Goal: Information Seeking & Learning: Learn about a topic

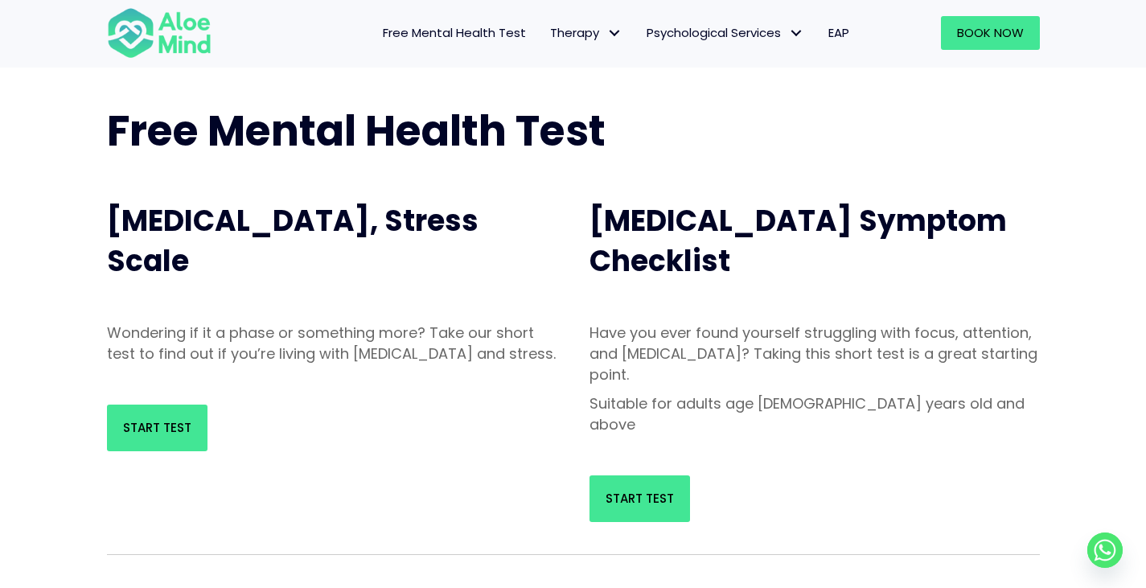
scroll to position [161, 0]
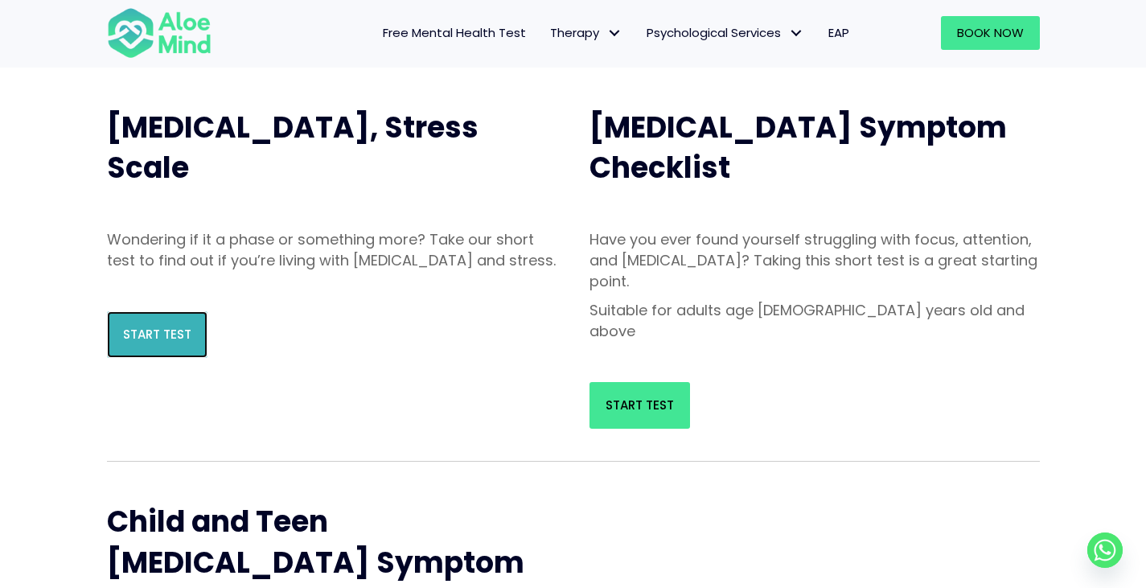
click at [152, 343] on span "Start Test" at bounding box center [157, 334] width 68 height 17
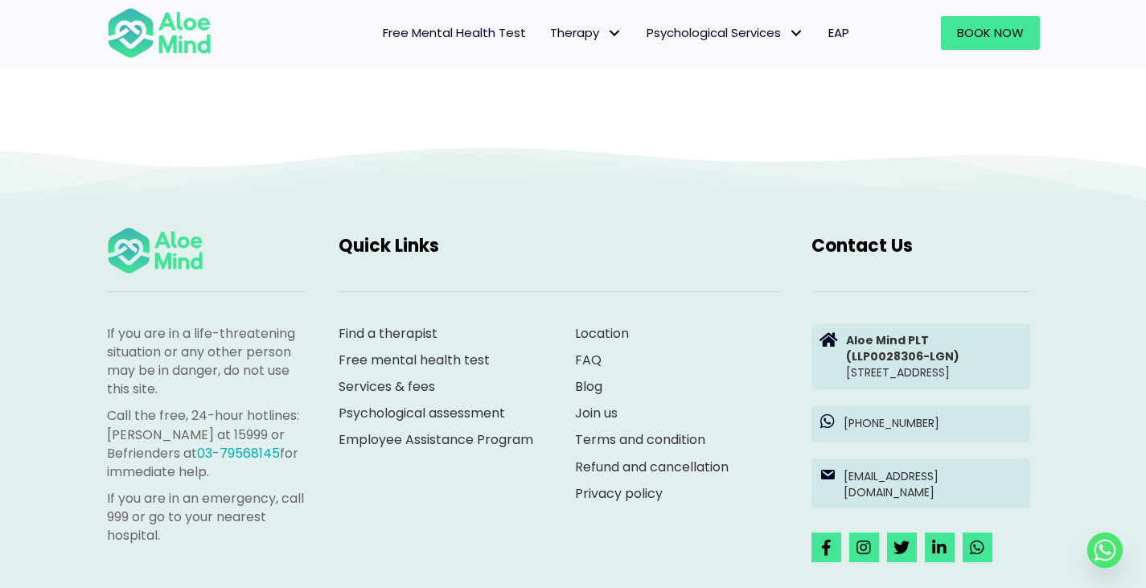
scroll to position [7396, 0]
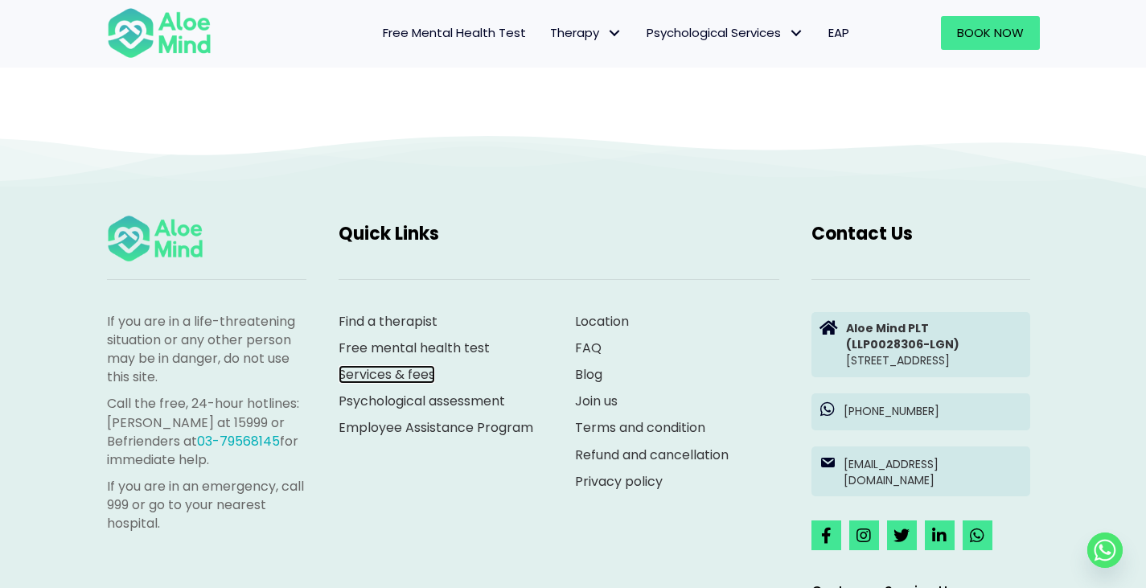
click at [414, 374] on link "Services & fees" at bounding box center [387, 374] width 97 height 18
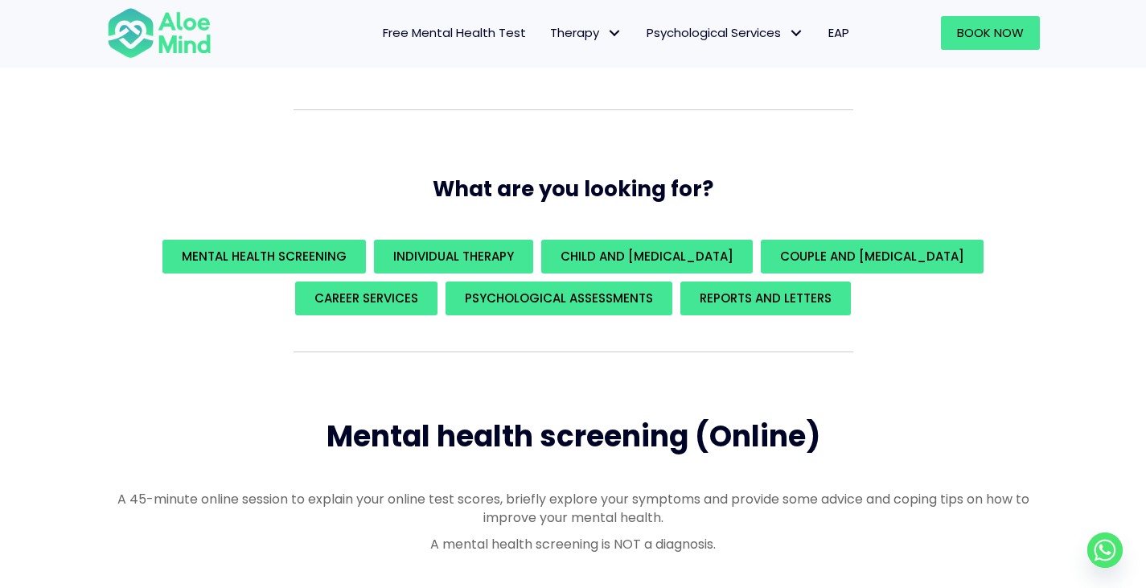
scroll to position [161, 0]
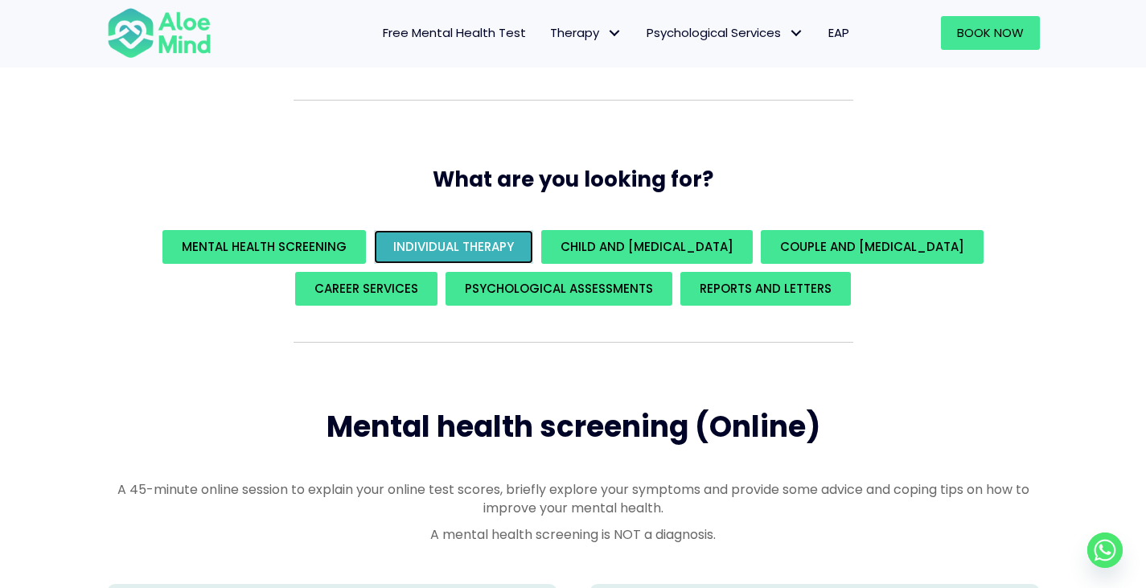
click at [438, 249] on span "Individual Therapy" at bounding box center [453, 246] width 121 height 17
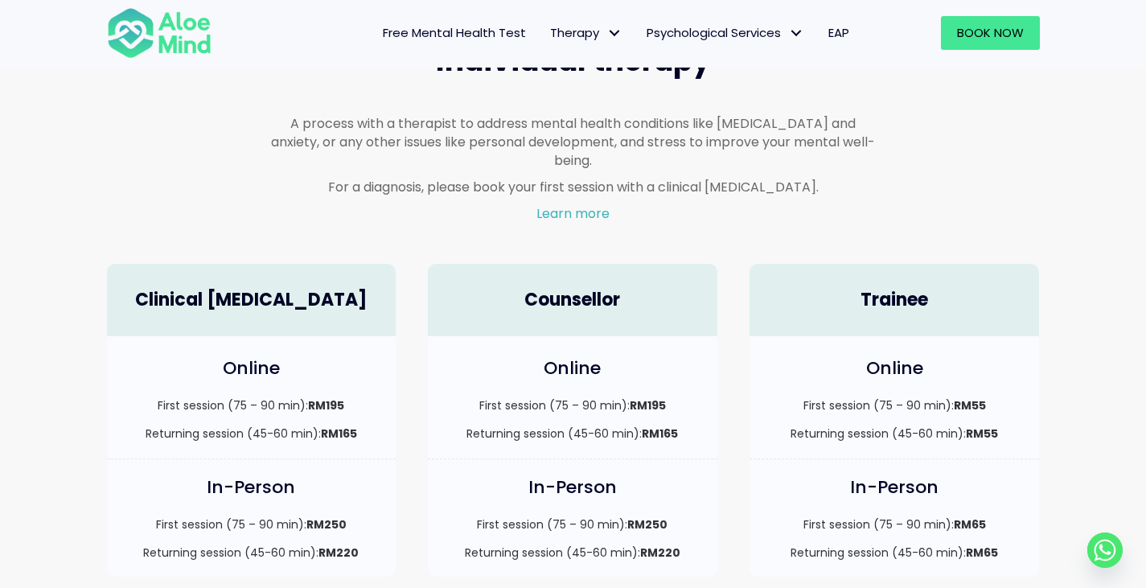
scroll to position [1100, 0]
